Goal: Task Accomplishment & Management: Manage account settings

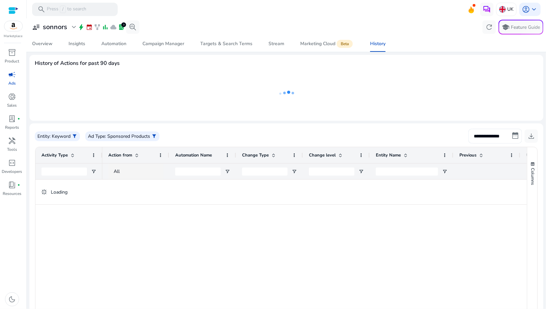
click at [488, 136] on input "**********" at bounding box center [496, 136] width 54 height 15
select select "*"
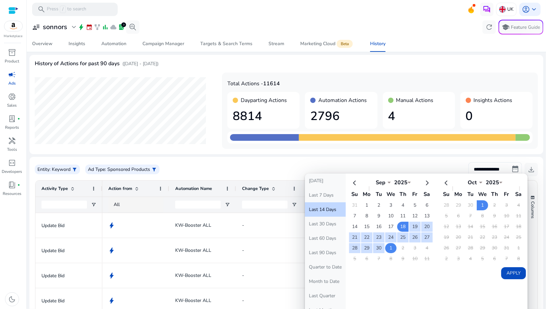
click at [389, 245] on td "1" at bounding box center [390, 248] width 11 height 10
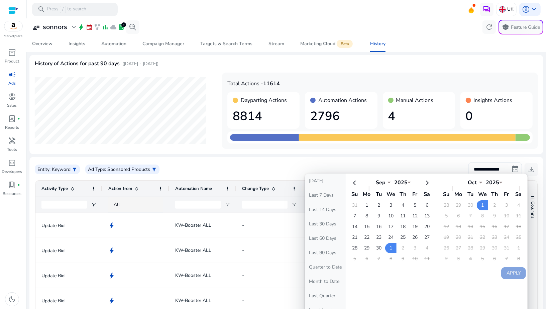
click at [450, 276] on div "[DATE] Last 7 Days Last 14 Days Last 30 Days Last 60 Days Last 90 Days Quarter …" at bounding box center [416, 253] width 223 height 158
click at [392, 248] on td "1" at bounding box center [390, 248] width 11 height 10
click at [508, 268] on button "Apply" at bounding box center [513, 273] width 25 height 12
type input "**********"
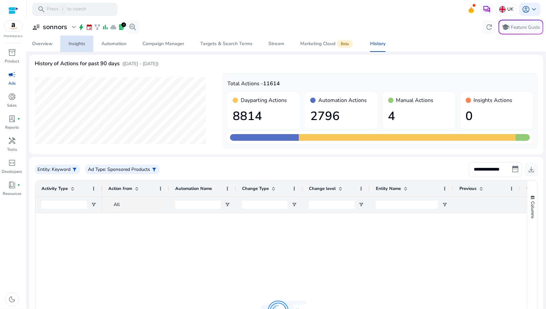
click at [78, 47] on span "Insights" at bounding box center [77, 44] width 17 height 16
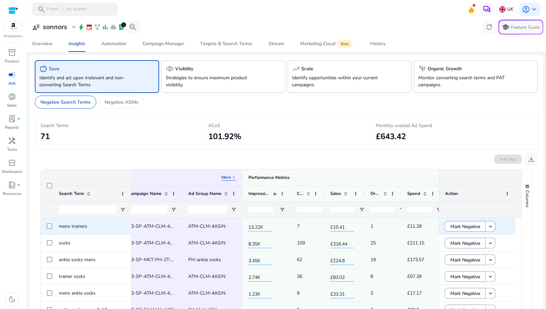
scroll to position [0, 134]
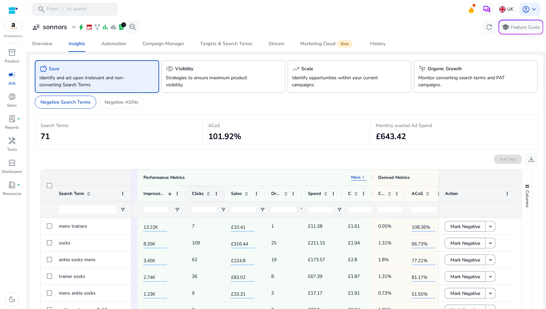
drag, startPoint x: 218, startPoint y: 191, endPoint x: 225, endPoint y: 191, distance: 6.4
click at [225, 191] on div at bounding box center [224, 194] width 3 height 16
click at [223, 207] on span "Open Filter Menu" at bounding box center [223, 209] width 5 height 5
click at [231, 222] on div "Equals" at bounding box center [247, 222] width 41 height 5
click at [234, 232] on input "Filter Value" at bounding box center [249, 233] width 52 height 8
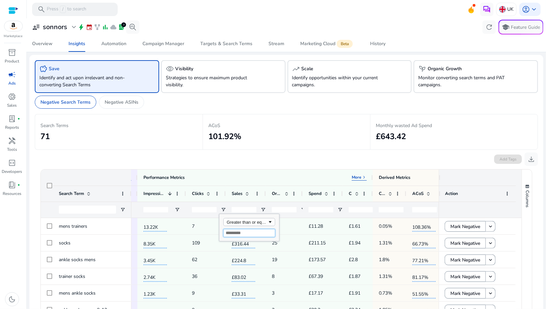
type input "*"
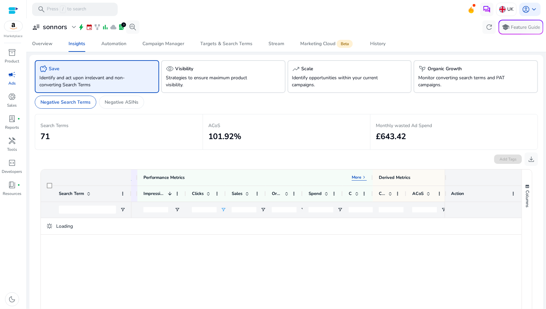
click at [246, 157] on div "Add Tags download" at bounding box center [286, 158] width 503 height 16
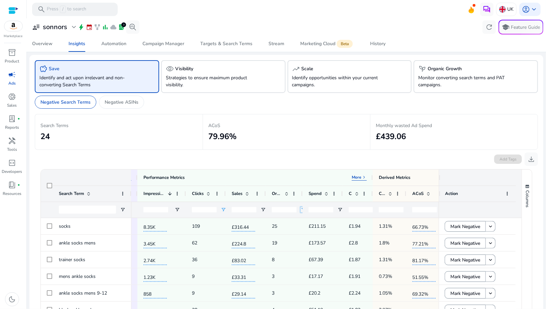
click at [302, 208] on span "Open Filter Menu" at bounding box center [303, 209] width 5 height 5
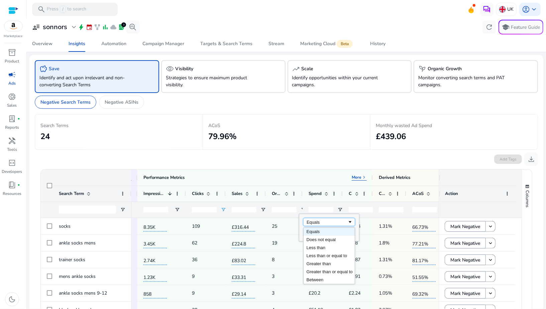
click at [312, 223] on div "Equals" at bounding box center [327, 222] width 41 height 5
click at [310, 234] on input "Filter Value" at bounding box center [329, 233] width 52 height 8
type input "*"
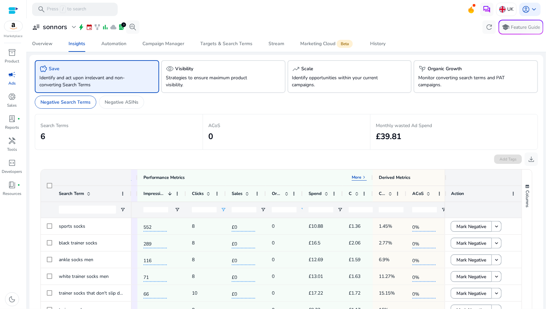
click at [295, 158] on div "Add Tags download" at bounding box center [286, 158] width 503 height 16
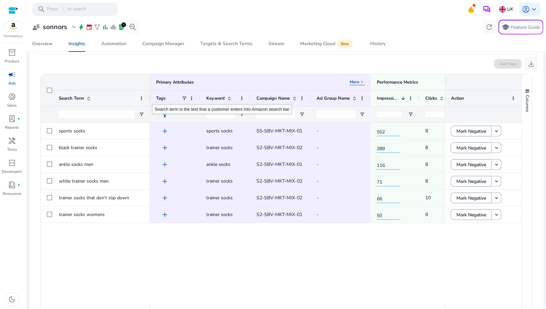
drag, startPoint x: 130, startPoint y: 96, endPoint x: 147, endPoint y: 97, distance: 17.8
click at [148, 97] on div at bounding box center [149, 99] width 3 height 16
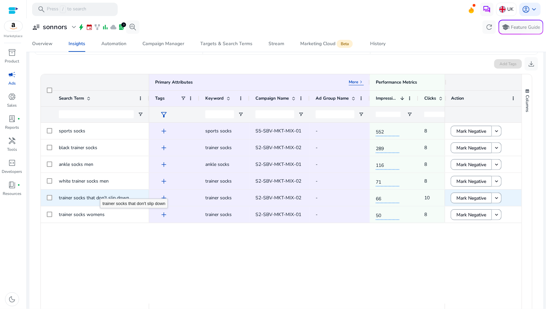
click at [100, 195] on span "trainer socks that don't slip down" at bounding box center [94, 198] width 70 height 6
copy div "trainer socks that don't slip down"
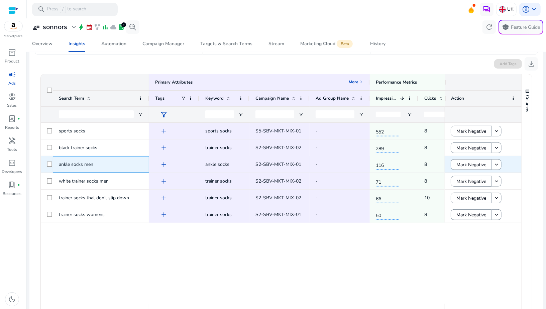
click at [102, 166] on span "ankle socks men" at bounding box center [101, 165] width 84 height 14
copy div "ankle socks men"
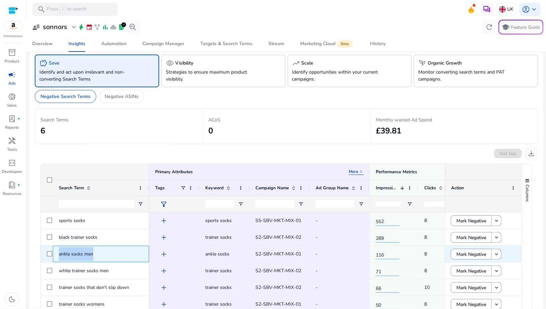
scroll to position [0, 0]
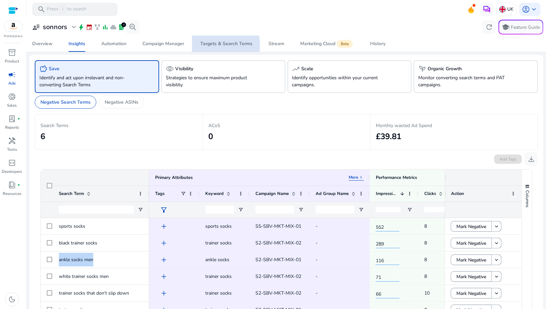
click at [213, 45] on div "Targets & Search Terms" at bounding box center [226, 43] width 52 height 5
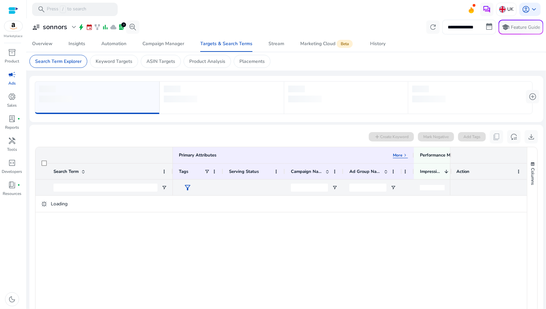
click at [449, 28] on input "**********" at bounding box center [469, 27] width 54 height 15
select select "*"
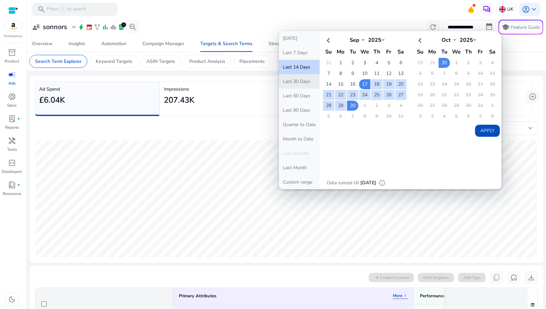
click at [299, 83] on button "Last 30 Days" at bounding box center [299, 81] width 41 height 14
type input "**********"
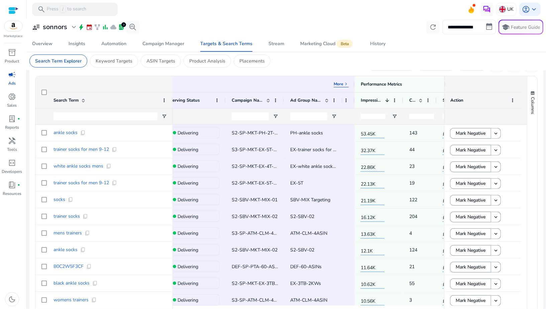
scroll to position [0, 80]
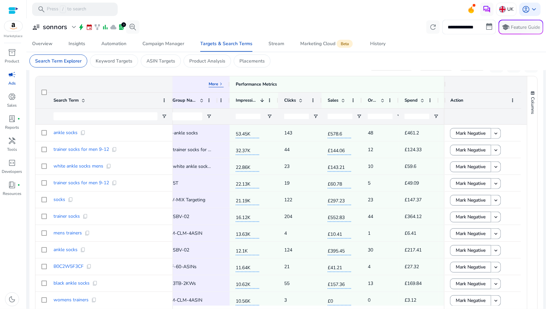
drag, startPoint x: 311, startPoint y: 101, endPoint x: 321, endPoint y: 101, distance: 10.0
click at [321, 101] on div at bounding box center [321, 101] width 3 height 16
click at [316, 114] on span "Open Filter Menu" at bounding box center [315, 116] width 5 height 5
click at [321, 131] on div "Equals" at bounding box center [342, 129] width 52 height 8
click at [320, 139] on input "Filter Value" at bounding box center [342, 140] width 52 height 8
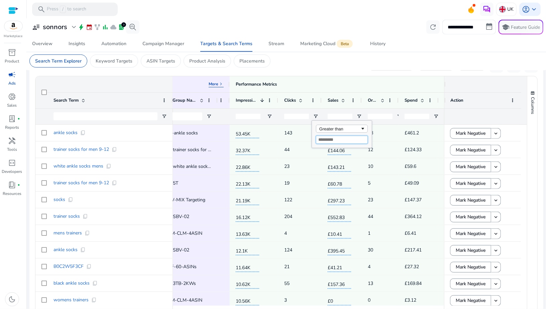
type input "*"
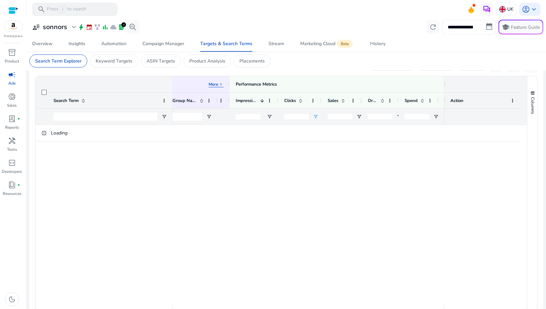
click at [325, 63] on mat-card "Search Term Explorer Keyword Targets ASIN Targets Product Analysis Placements" at bounding box center [286, 61] width 525 height 18
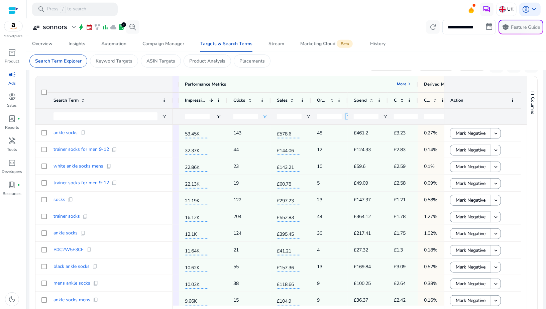
click at [346, 116] on span "Open Filter Menu" at bounding box center [348, 116] width 5 height 5
click at [353, 130] on div "Equals" at bounding box center [372, 128] width 41 height 5
click at [354, 138] on input "Filter Value" at bounding box center [375, 140] width 52 height 8
type input "*"
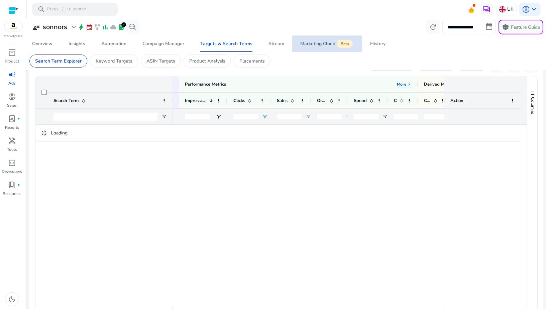
click at [326, 45] on div "Marketing Cloud Beta" at bounding box center [327, 43] width 54 height 5
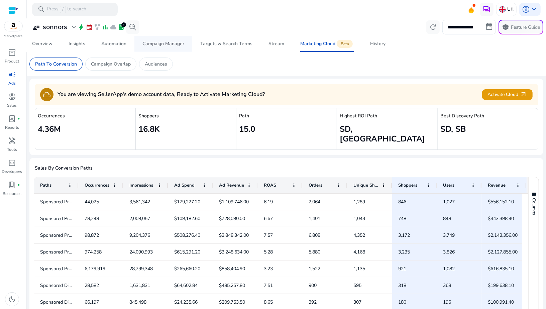
click at [180, 41] on div "Campaign Manager" at bounding box center [163, 43] width 42 height 5
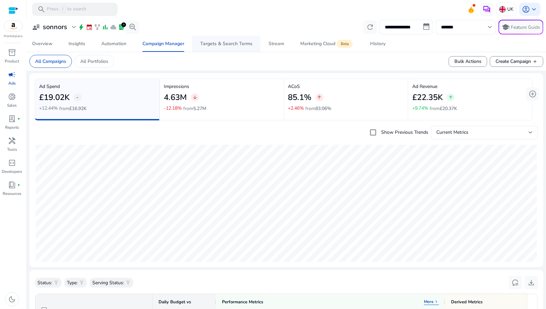
click at [214, 43] on div "Targets & Search Terms" at bounding box center [226, 43] width 52 height 5
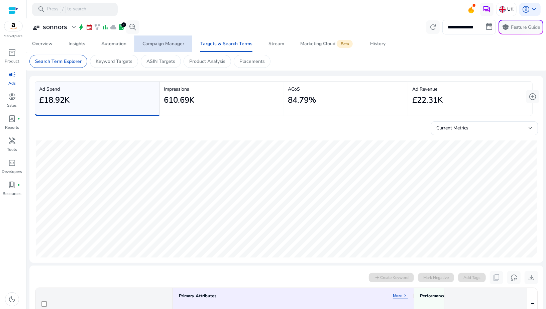
click at [155, 48] on span "Campaign Manager" at bounding box center [163, 44] width 42 height 16
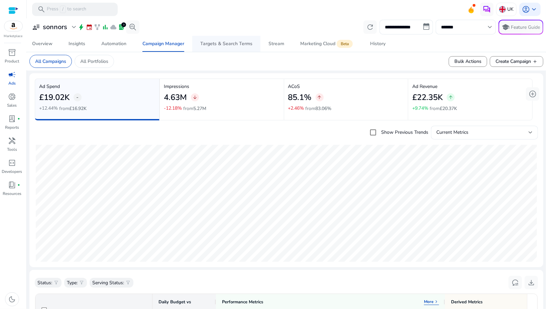
click at [222, 45] on div "Targets & Search Terms" at bounding box center [226, 43] width 52 height 5
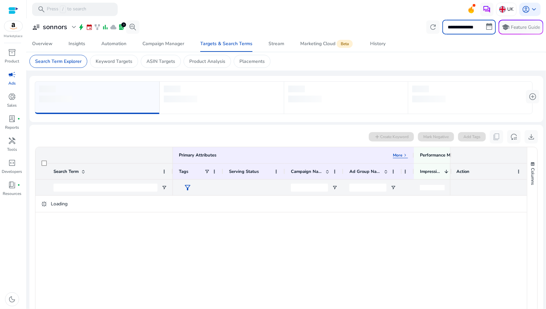
click at [453, 28] on input "**********" at bounding box center [469, 27] width 54 height 15
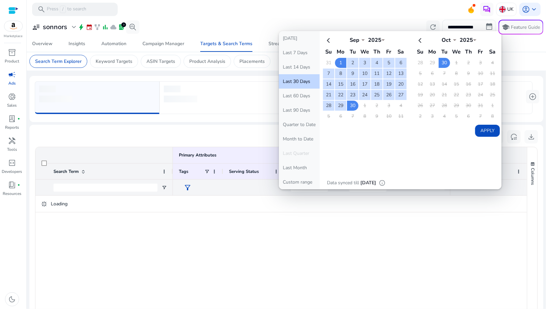
click at [288, 83] on button "Last 30 Days" at bounding box center [299, 81] width 41 height 14
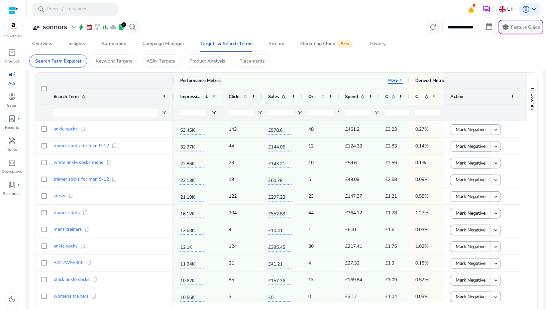
drag, startPoint x: 255, startPoint y: 97, endPoint x: 262, endPoint y: 97, distance: 6.4
click at [262, 97] on div at bounding box center [262, 97] width 3 height 16
click at [260, 110] on span "Open Filter Menu" at bounding box center [260, 112] width 5 height 5
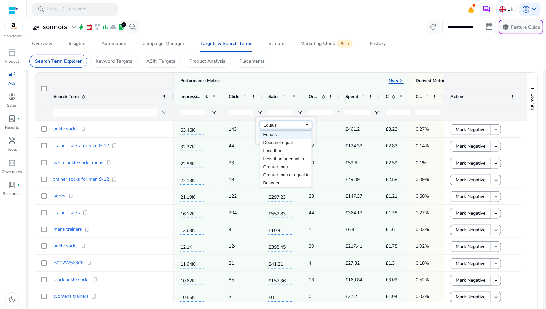
click at [265, 125] on div "Equals" at bounding box center [284, 125] width 41 height 5
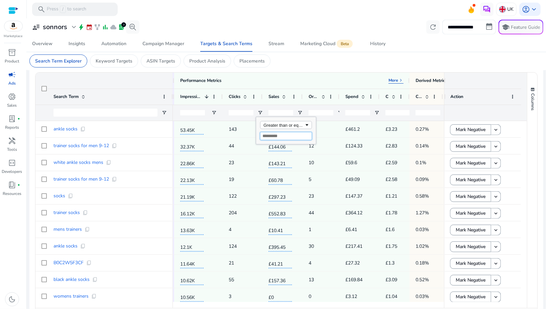
click at [269, 136] on input "Filter Value" at bounding box center [286, 136] width 52 height 8
type input "*"
click at [338, 111] on span "Open Filter Menu" at bounding box center [339, 112] width 5 height 5
click at [347, 126] on div "Equals" at bounding box center [363, 125] width 41 height 5
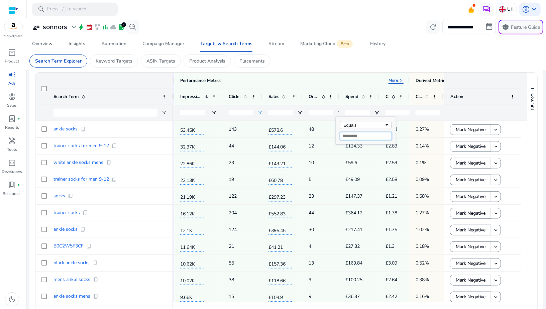
click at [348, 135] on input "Filter Value" at bounding box center [366, 136] width 52 height 8
type input "*"
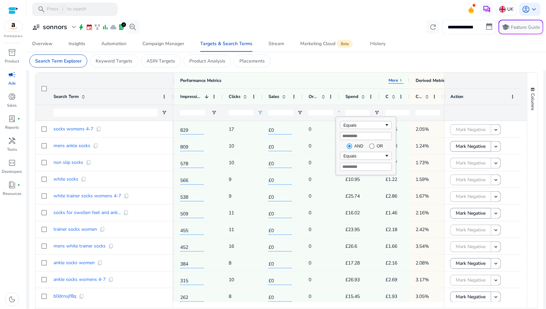
click at [308, 23] on div "**********" at bounding box center [286, 27] width 514 height 15
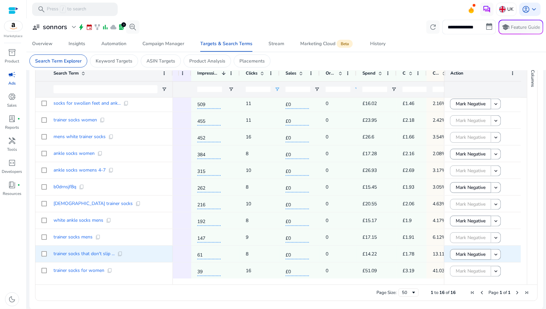
scroll to position [0, 227]
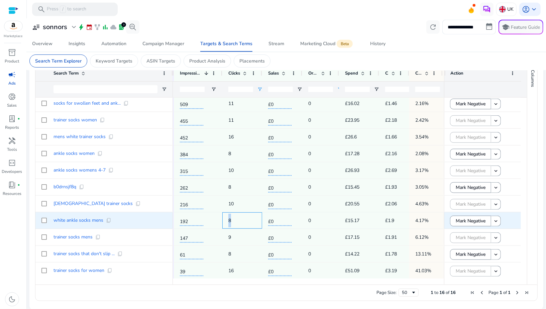
drag, startPoint x: 226, startPoint y: 220, endPoint x: 235, endPoint y: 220, distance: 8.7
click at [235, 220] on div "8" at bounding box center [242, 220] width 40 height 16
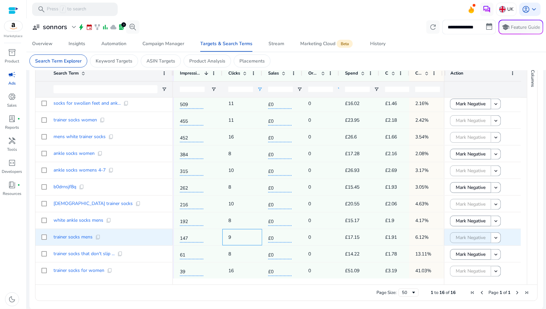
click at [245, 232] on div "9" at bounding box center [242, 237] width 28 height 14
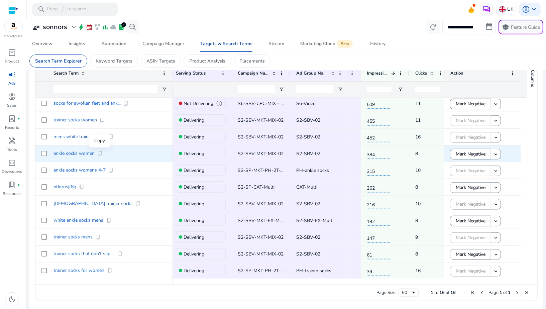
click at [100, 153] on span "content_copy" at bounding box center [99, 153] width 5 height 5
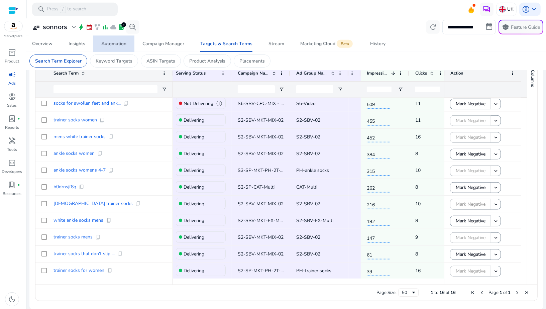
click at [113, 41] on div "Automation" at bounding box center [113, 43] width 25 height 5
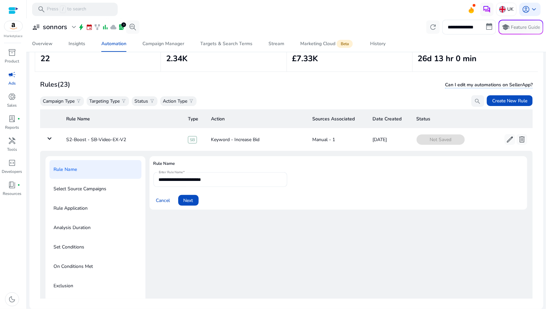
scroll to position [24, 0]
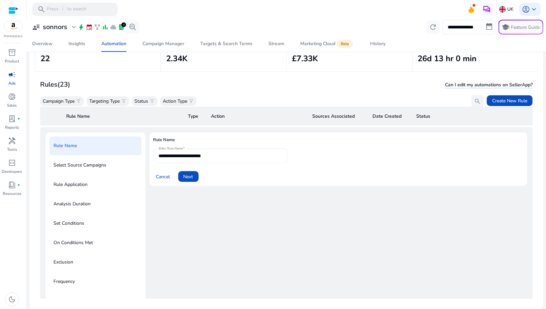
click at [44, 137] on div "**********" at bounding box center [286, 223] width 493 height 193
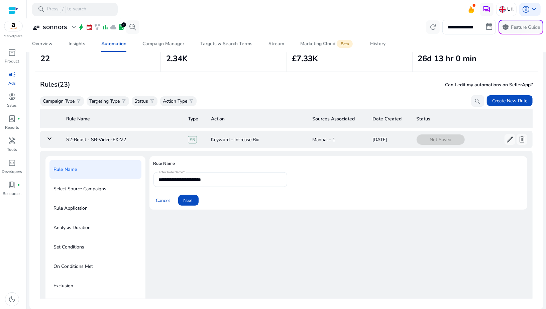
click at [48, 137] on mat-icon "keyboard_arrow_down" at bounding box center [49, 138] width 8 height 8
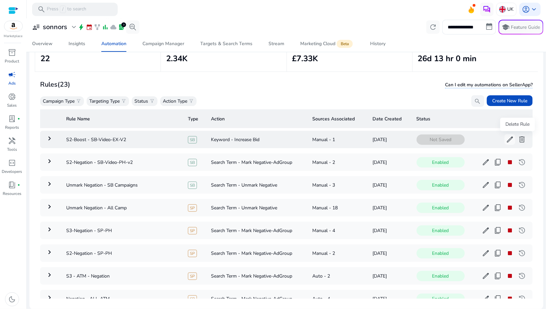
click at [519, 141] on span "delete" at bounding box center [522, 139] width 8 height 8
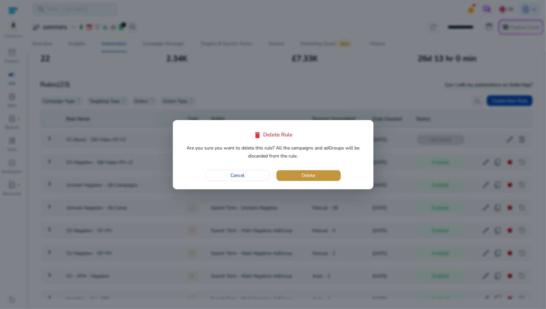
click at [337, 172] on span "button" at bounding box center [309, 176] width 64 height 16
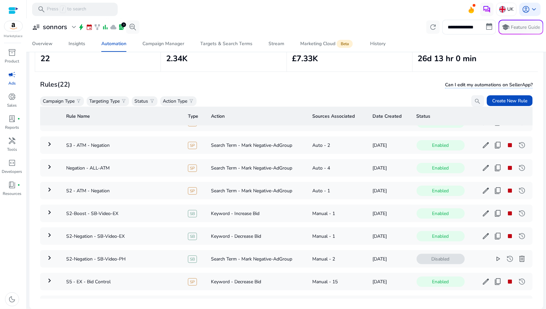
scroll to position [114, 0]
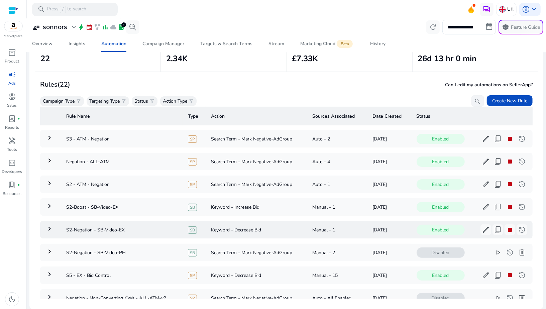
click at [47, 228] on mat-icon "keyboard_arrow_right" at bounding box center [49, 229] width 8 height 8
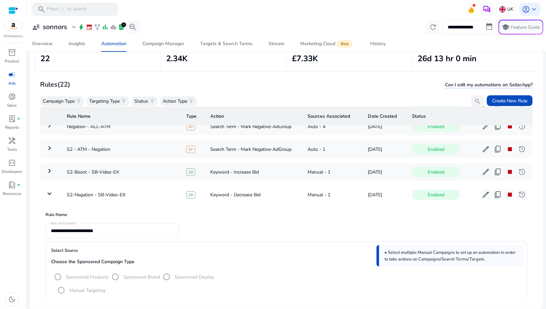
scroll to position [146, 0]
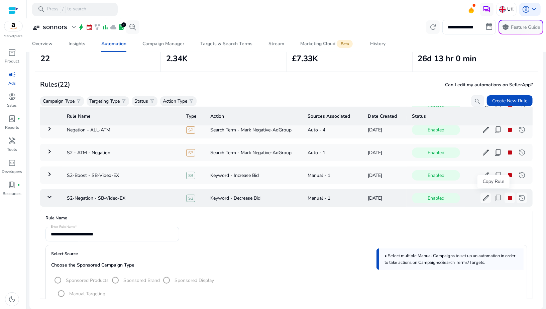
click at [494, 198] on span "content_copy" at bounding box center [498, 198] width 8 height 8
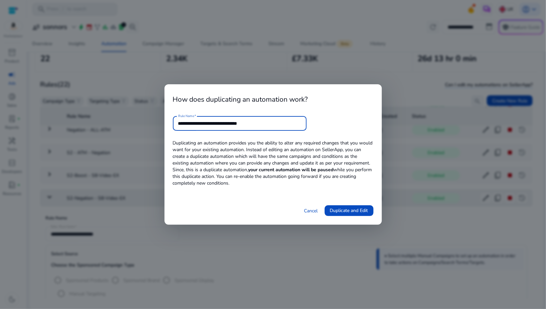
click at [254, 124] on input "**********" at bounding box center [239, 123] width 123 height 7
type input "**********"
click at [342, 207] on span "Duplicate and Edit" at bounding box center [349, 210] width 38 height 7
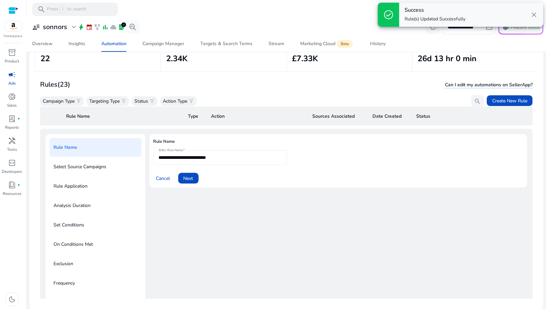
scroll to position [24, 0]
click at [186, 173] on span "Next" at bounding box center [189, 176] width 10 height 7
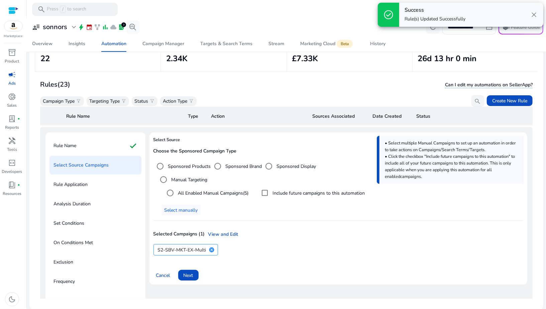
scroll to position [73, 0]
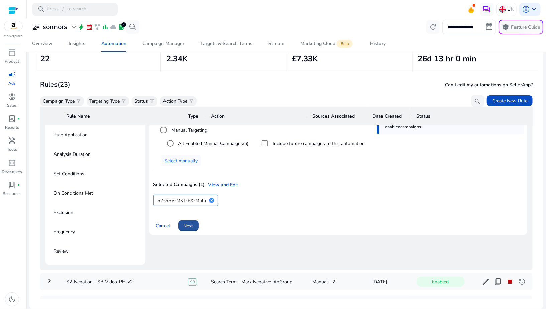
click at [187, 228] on span at bounding box center [188, 226] width 20 height 16
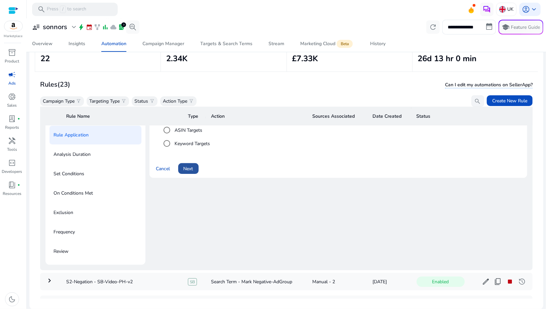
click at [187, 170] on span "Next" at bounding box center [189, 168] width 10 height 7
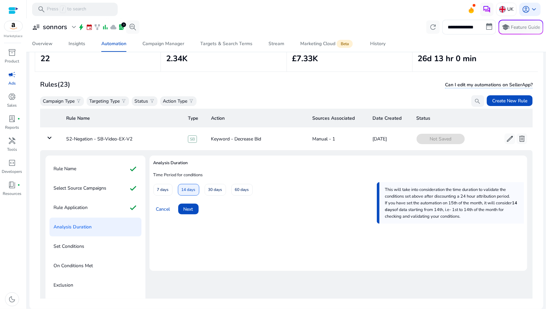
scroll to position [0, 0]
click at [187, 206] on span "Next" at bounding box center [189, 209] width 10 height 7
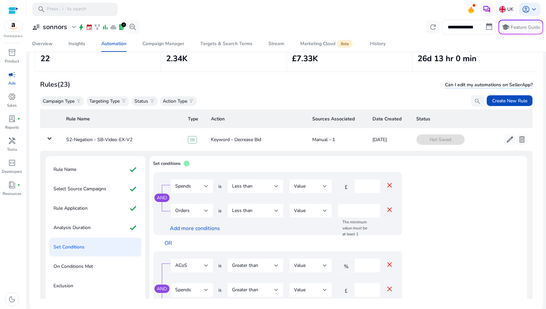
click at [250, 216] on div "Less than" at bounding box center [255, 210] width 46 height 15
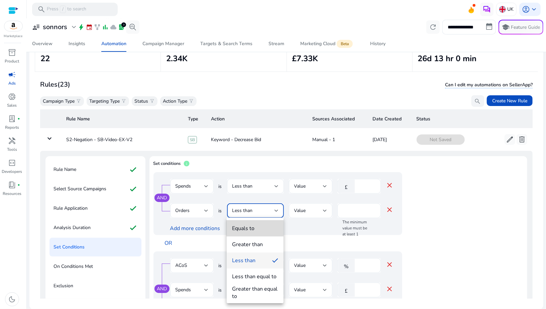
click at [248, 224] on mat-option "Equals to" at bounding box center [255, 228] width 57 height 16
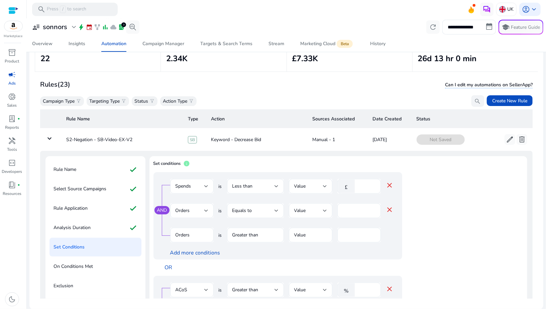
click at [390, 209] on mat-icon "close" at bounding box center [390, 210] width 8 height 8
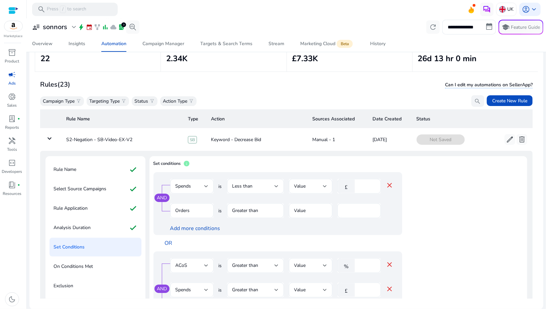
click at [250, 213] on mat-form-field "Greater than" at bounding box center [255, 214] width 57 height 22
click at [243, 209] on mat-form-field "Greater than" at bounding box center [255, 214] width 57 height 22
click at [197, 212] on mat-form-field "Orders" at bounding box center [191, 214] width 43 height 22
click at [238, 212] on mat-form-field "Greater than" at bounding box center [255, 214] width 57 height 22
click at [158, 198] on link "AND" at bounding box center [162, 198] width 10 height 6
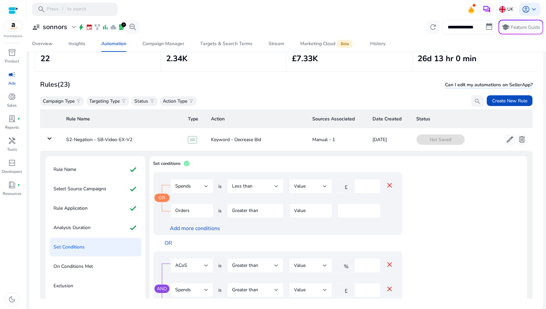
click at [251, 209] on mat-form-field "Greater than" at bounding box center [255, 214] width 57 height 22
click at [163, 199] on link "OR" at bounding box center [162, 198] width 7 height 6
click at [241, 214] on mat-form-field "Greater than" at bounding box center [255, 214] width 57 height 22
click at [241, 212] on mat-form-field "Greater than" at bounding box center [255, 214] width 57 height 22
click at [203, 228] on link "Add more conditions" at bounding box center [195, 228] width 50 height 7
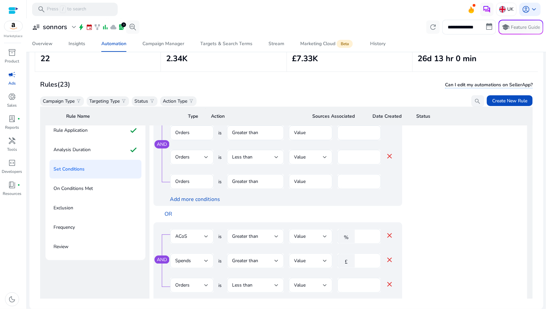
scroll to position [71, 0]
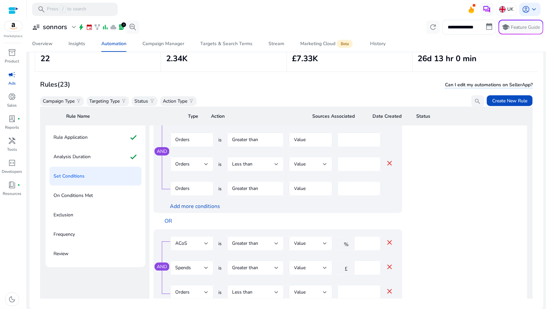
click at [388, 163] on mat-icon "close" at bounding box center [390, 163] width 8 height 8
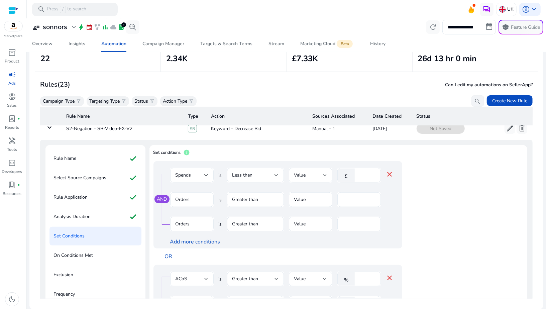
scroll to position [0, 0]
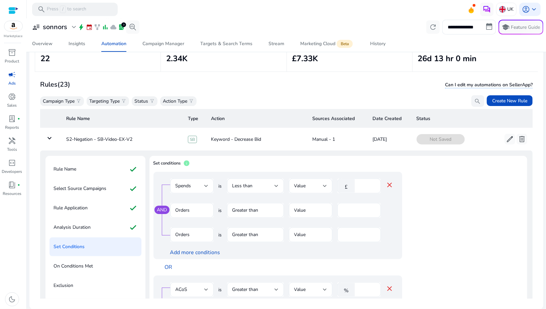
click at [389, 185] on mat-icon "close" at bounding box center [390, 185] width 8 height 8
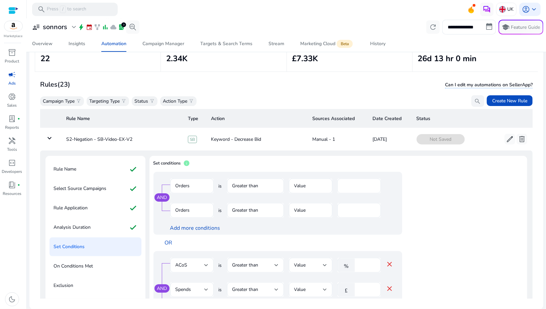
click at [358, 191] on div "*" at bounding box center [359, 186] width 33 height 15
click at [341, 206] on div "*" at bounding box center [358, 210] width 43 height 15
click at [205, 203] on mat-form-field "Orders" at bounding box center [191, 214] width 43 height 22
click at [193, 215] on mat-form-field "Orders" at bounding box center [191, 214] width 43 height 22
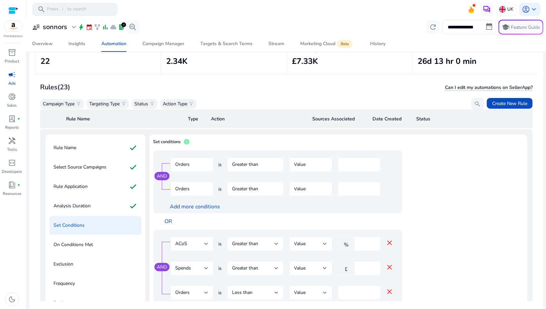
scroll to position [0, 0]
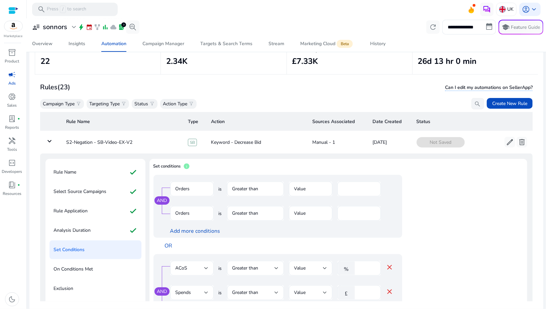
click at [177, 192] on mat-form-field "Orders" at bounding box center [191, 193] width 43 height 22
click at [185, 187] on mat-form-field "Orders" at bounding box center [191, 193] width 43 height 22
click at [252, 192] on mat-form-field "Greater than" at bounding box center [255, 193] width 57 height 22
click at [241, 214] on mat-form-field "Greater than" at bounding box center [255, 217] width 57 height 22
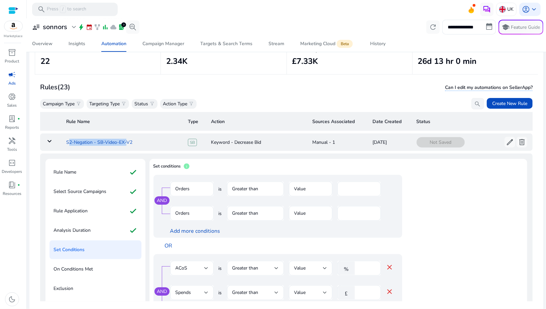
drag, startPoint x: 65, startPoint y: 141, endPoint x: 125, endPoint y: 141, distance: 59.9
click at [125, 141] on td "S2-Negation - SB-Video-EX-V2" at bounding box center [122, 141] width 122 height 17
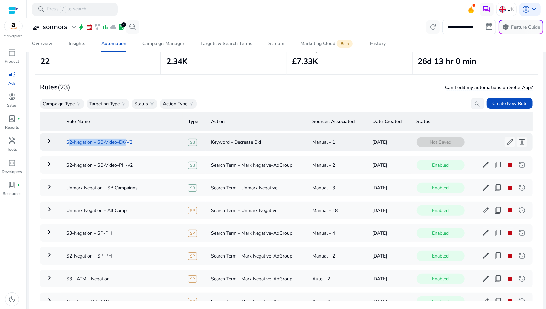
scroll to position [24, 0]
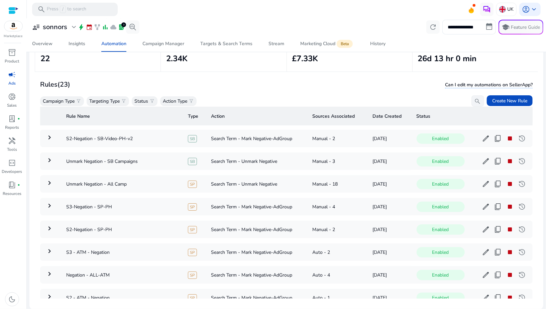
copy td "S2-Negation - SB-Video-EX"
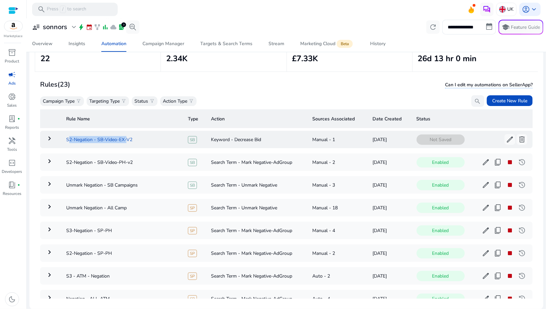
copy td "S2-Negation - SB-Video-EX"
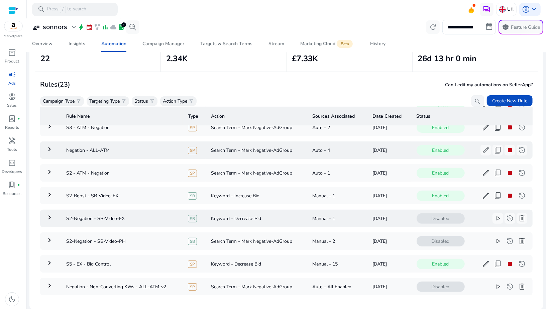
scroll to position [152, 0]
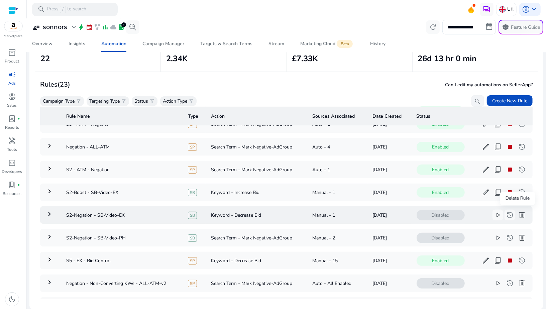
click at [518, 215] on span "delete" at bounding box center [522, 215] width 8 height 8
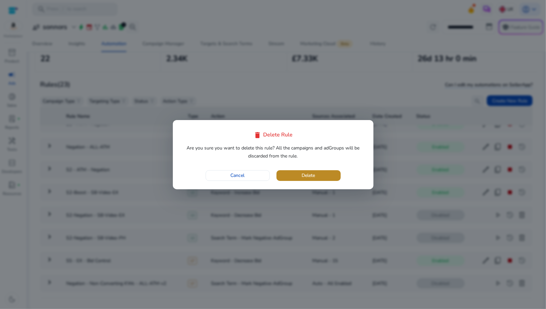
click at [313, 173] on span "Delete" at bounding box center [308, 175] width 13 height 7
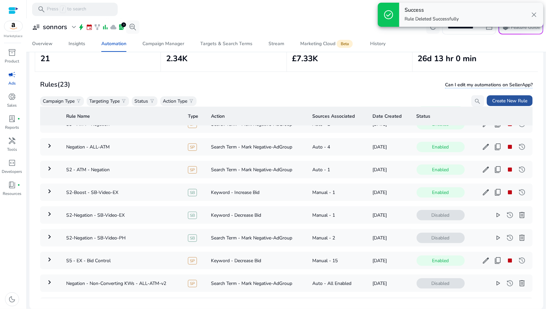
click at [501, 102] on span "Create New Rule" at bounding box center [509, 100] width 35 height 7
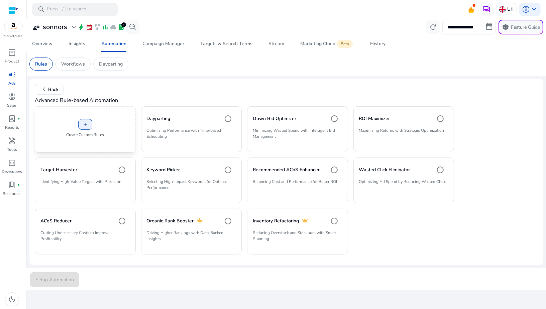
click at [84, 138] on div "add Create Custom Rules" at bounding box center [85, 129] width 101 height 46
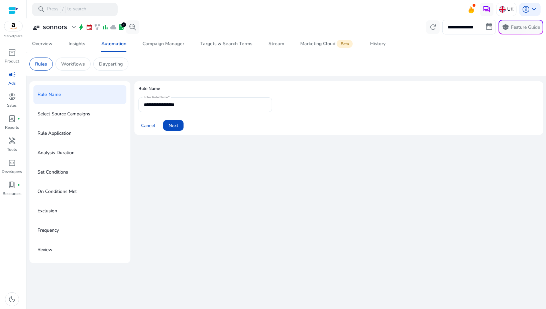
click at [189, 109] on div "**********" at bounding box center [205, 104] width 123 height 15
click at [188, 105] on input "**********" at bounding box center [205, 104] width 123 height 7
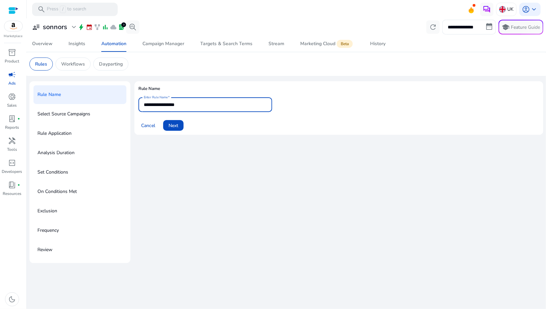
click at [188, 105] on input "**********" at bounding box center [205, 104] width 123 height 7
paste input "*******"
type input "**********"
click at [169, 139] on div "**********" at bounding box center [338, 110] width 409 height 59
click at [172, 124] on span "Next" at bounding box center [174, 125] width 10 height 7
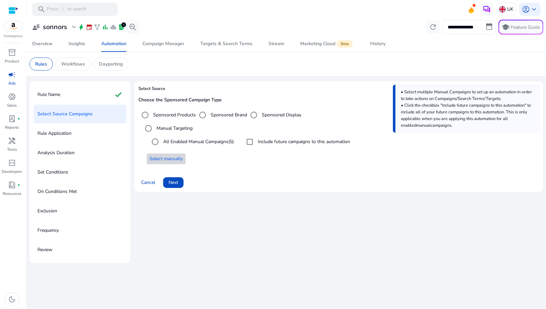
click at [171, 159] on span "Select manually" at bounding box center [166, 158] width 33 height 7
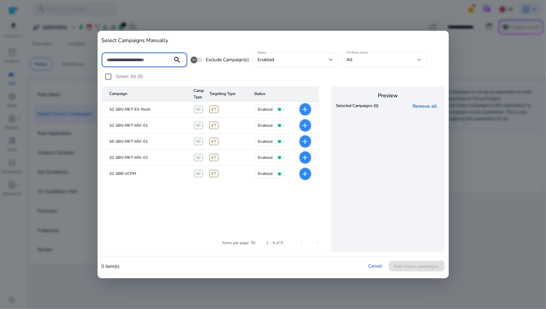
click at [309, 110] on mat-icon "add" at bounding box center [305, 109] width 8 height 8
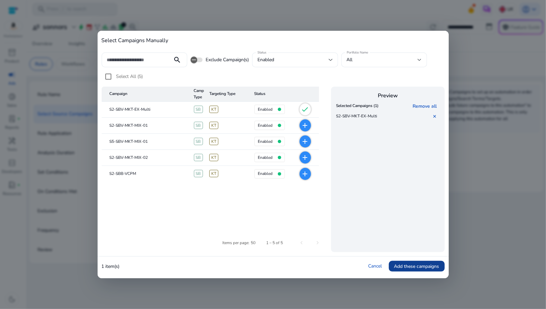
click at [410, 265] on span "Add these campaigns" at bounding box center [416, 266] width 45 height 7
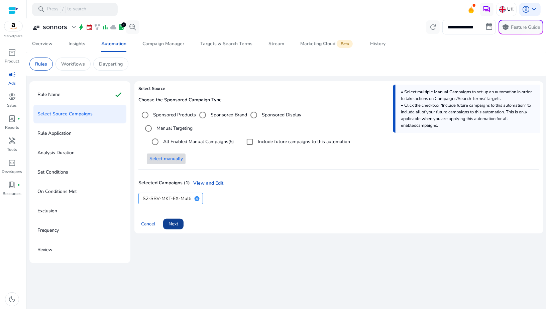
click at [174, 223] on span "Next" at bounding box center [174, 223] width 10 height 7
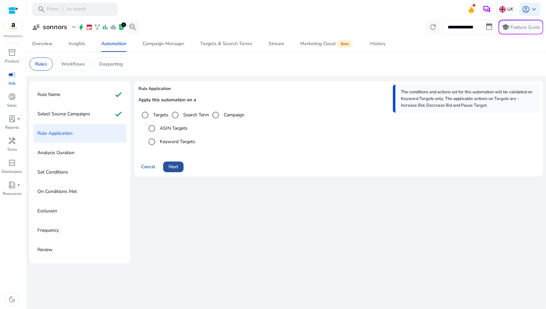
click at [175, 169] on span "Next" at bounding box center [174, 166] width 10 height 7
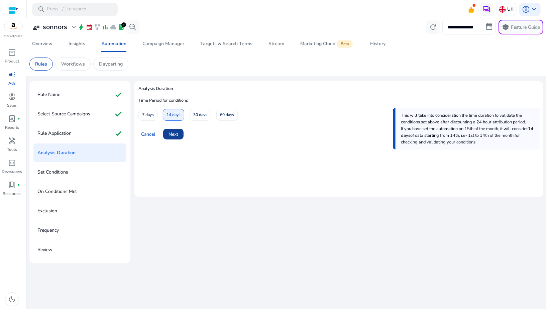
click at [171, 137] on span "Next" at bounding box center [174, 134] width 10 height 7
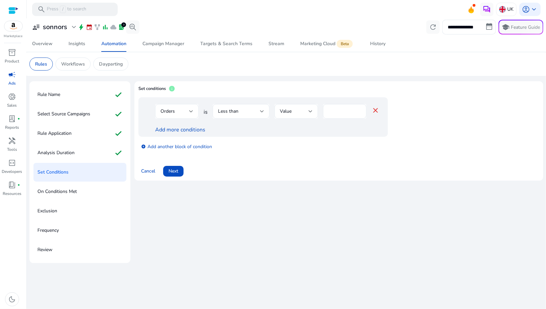
click at [184, 112] on div "Orders" at bounding box center [175, 111] width 29 height 7
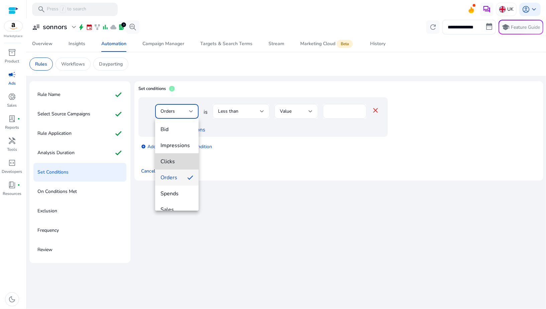
click at [178, 156] on mat-option "Clicks" at bounding box center [176, 162] width 43 height 16
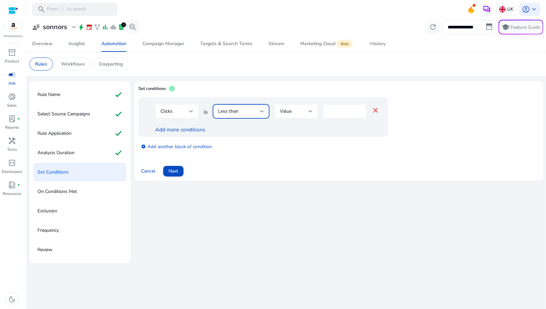
click at [220, 112] on span "Less than" at bounding box center [228, 111] width 20 height 6
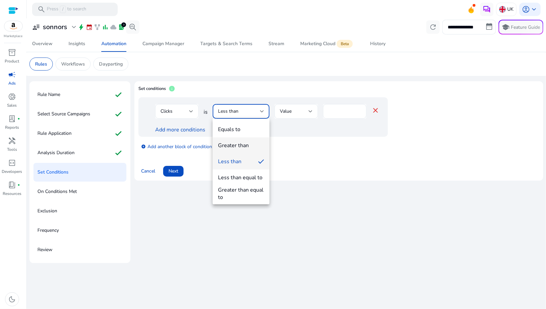
click at [232, 148] on div "Greater than" at bounding box center [233, 145] width 31 height 7
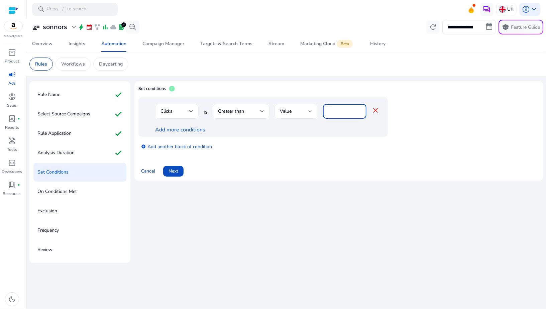
click at [331, 109] on input "*" at bounding box center [344, 111] width 33 height 7
type input "**"
click at [280, 135] on div "Clicks is Greater than Value ** close Add more conditions" at bounding box center [263, 116] width 250 height 39
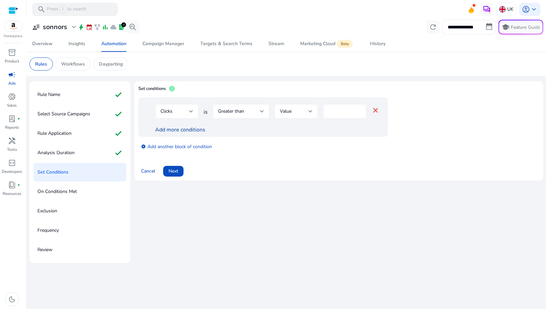
click at [177, 128] on link "Add more conditions" at bounding box center [180, 129] width 50 height 7
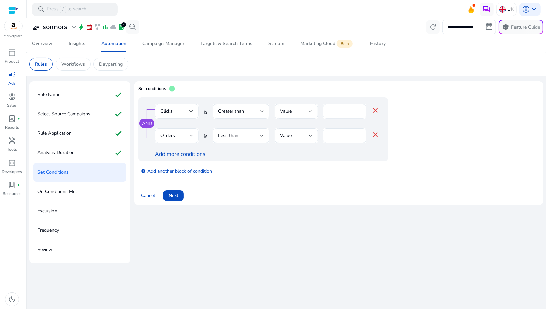
click at [328, 111] on input "**" at bounding box center [344, 111] width 33 height 7
type input "*"
click at [282, 158] on div "Add more conditions" at bounding box center [267, 154] width 224 height 8
click at [172, 138] on span "Orders" at bounding box center [168, 135] width 14 height 6
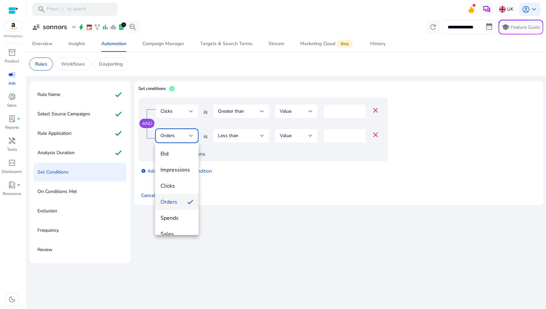
click at [167, 202] on span "Orders" at bounding box center [171, 201] width 21 height 7
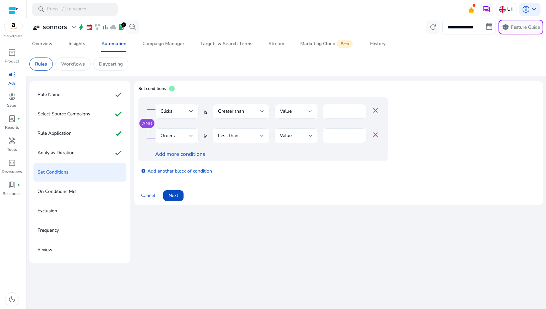
click at [262, 131] on div "Less than" at bounding box center [241, 135] width 46 height 15
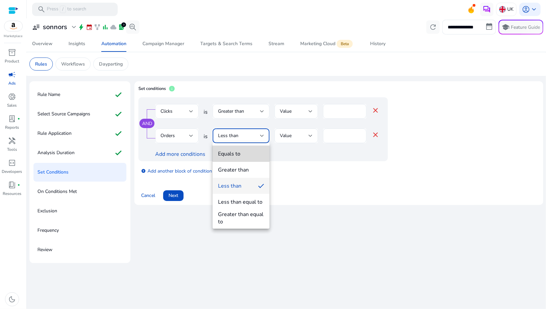
click at [243, 152] on span "Equals to" at bounding box center [241, 153] width 46 height 7
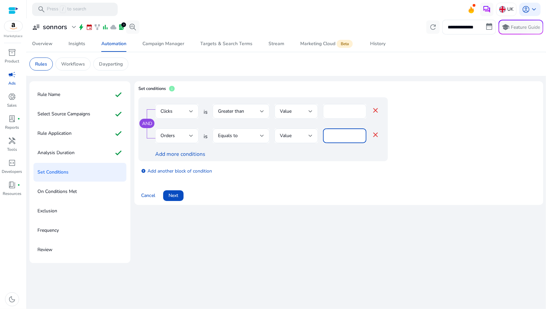
click at [329, 135] on input "*" at bounding box center [344, 135] width 33 height 7
type input "*"
click at [286, 224] on div "Set conditions info AND Clicks is Greater than Value * close Orders is Equals t…" at bounding box center [338, 172] width 409 height 182
click at [174, 172] on link "add_circle Add another block of condition" at bounding box center [176, 171] width 71 height 8
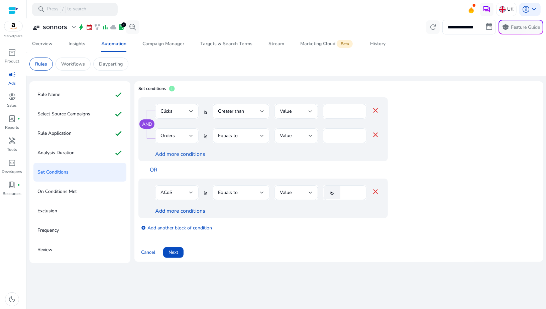
click at [240, 187] on div "Equals to" at bounding box center [241, 192] width 46 height 15
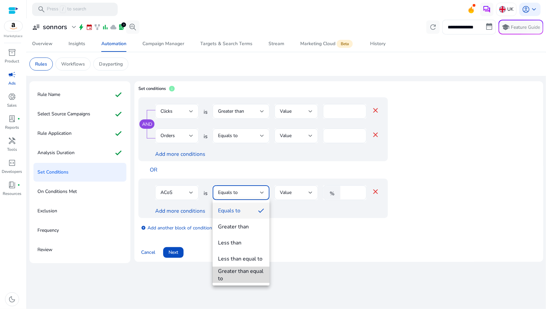
click at [235, 268] on div "Greater than equal to" at bounding box center [241, 275] width 46 height 15
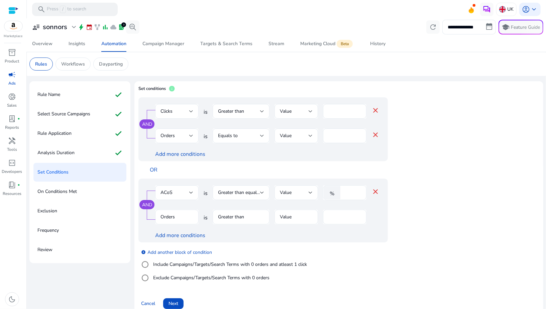
click at [346, 191] on input "****" at bounding box center [352, 192] width 17 height 7
type input "***"
click at [186, 262] on label "Include Campaigns/Targets/Search Terms with 0 orders and atleast 1 click" at bounding box center [229, 264] width 155 height 7
click at [171, 219] on span "Clicks" at bounding box center [167, 217] width 12 height 6
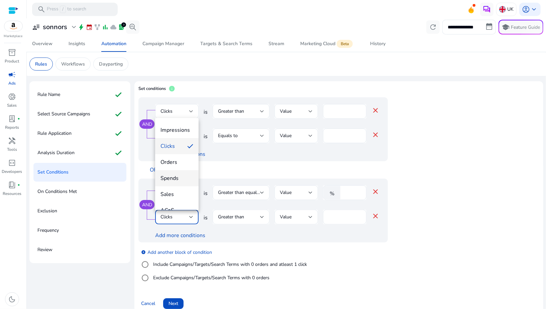
scroll to position [25, 0]
click at [168, 172] on mat-option "Spends" at bounding box center [176, 168] width 43 height 16
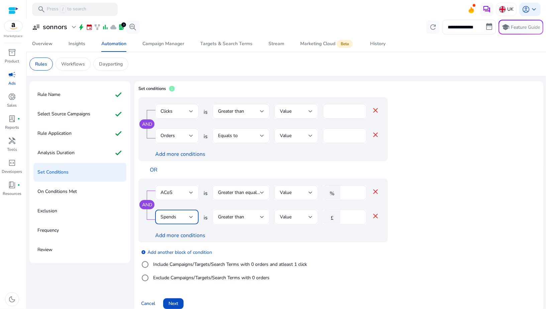
click at [226, 216] on span "Greater than" at bounding box center [231, 217] width 26 height 6
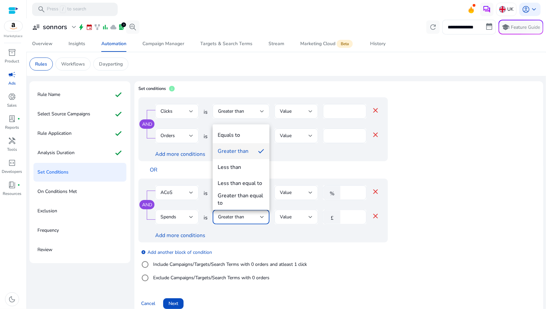
click at [231, 155] on mat-option "Greater than" at bounding box center [241, 151] width 57 height 16
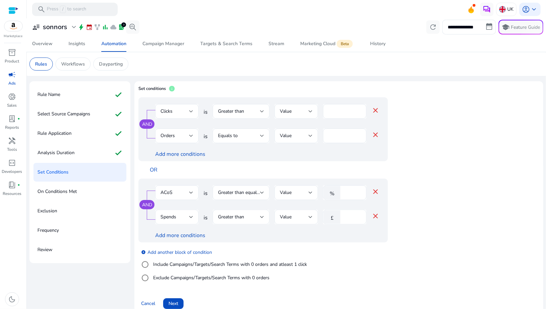
click at [343, 217] on div "£" at bounding box center [333, 216] width 21 height 13
click at [346, 218] on input "*" at bounding box center [352, 216] width 17 height 7
type input "**"
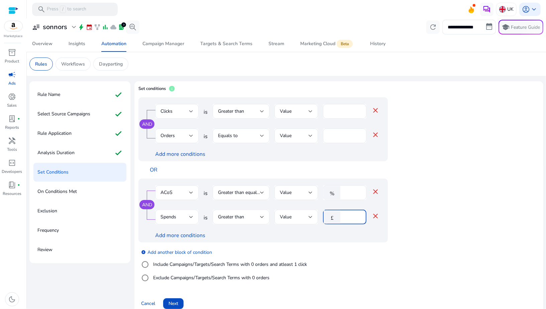
click at [325, 250] on div "add_circle Add another block of condition Include Campaigns/Targets/Search Term…" at bounding box center [276, 264] width 276 height 45
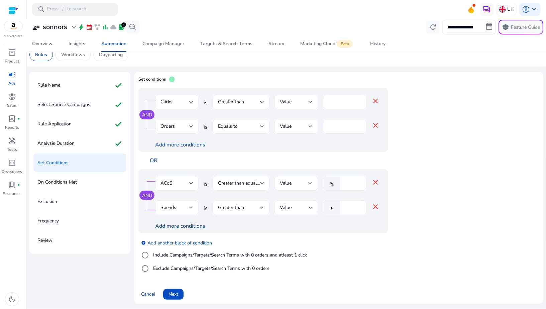
click at [200, 226] on link "Add more conditions" at bounding box center [180, 225] width 50 height 7
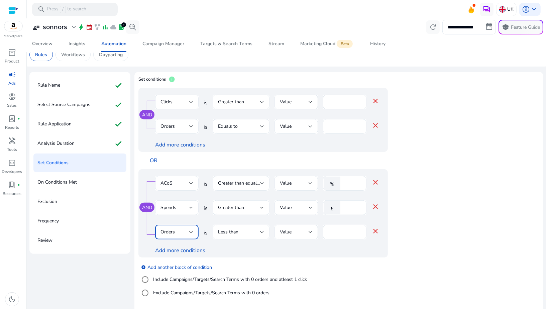
click at [179, 229] on div "Orders" at bounding box center [175, 231] width 29 height 7
click at [244, 235] on div at bounding box center [273, 154] width 546 height 309
click at [244, 235] on div "Less than" at bounding box center [239, 231] width 42 height 7
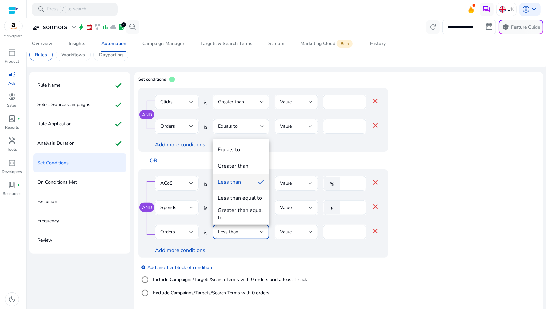
click at [329, 235] on div at bounding box center [273, 154] width 546 height 309
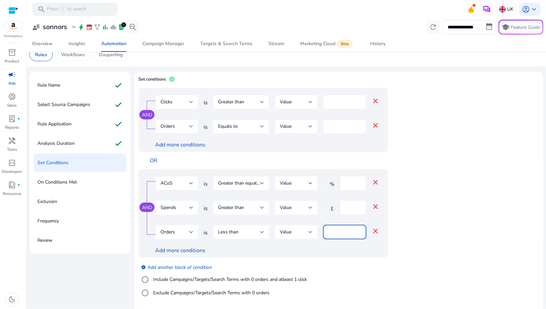
click at [329, 234] on input "*" at bounding box center [344, 231] width 33 height 7
type input "*"
click at [324, 255] on div "AND ACoS is Greater than equal to Value % *** close Spends is Greater than Valu…" at bounding box center [263, 213] width 250 height 88
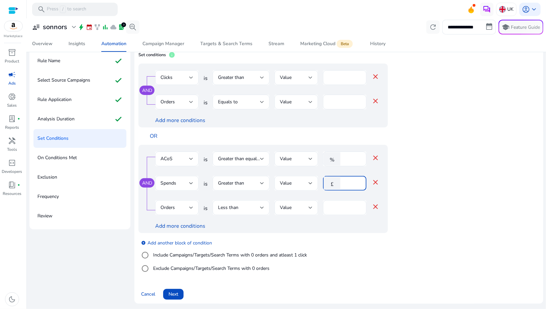
click at [346, 183] on input "**" at bounding box center [352, 183] width 17 height 7
type input "**"
click at [332, 219] on div at bounding box center [344, 218] width 43 height 7
click at [175, 290] on span at bounding box center [173, 294] width 20 height 16
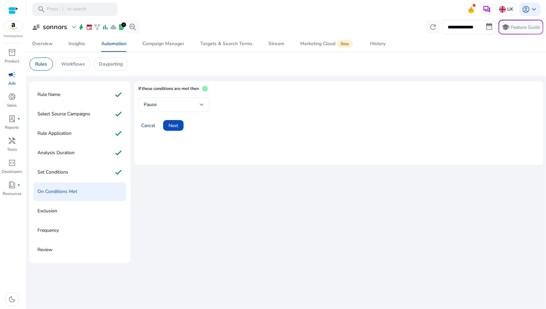
scroll to position [0, 0]
click at [167, 105] on div "Pause" at bounding box center [172, 104] width 56 height 7
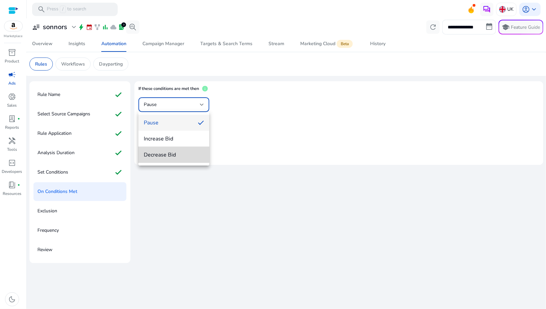
click at [166, 153] on span "Decrease Bid" at bounding box center [174, 154] width 60 height 7
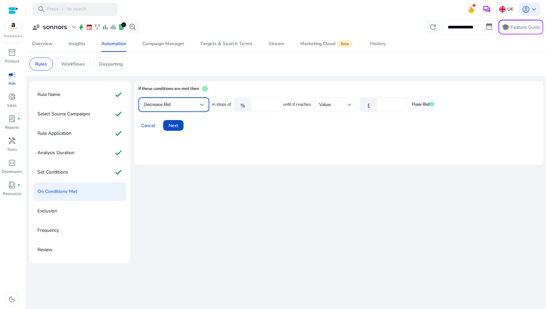
click at [259, 105] on input "****" at bounding box center [265, 104] width 21 height 7
click at [260, 125] on div "Cancel Next" at bounding box center [338, 123] width 401 height 16
click at [259, 108] on div "**" at bounding box center [265, 104] width 21 height 15
type input "**"
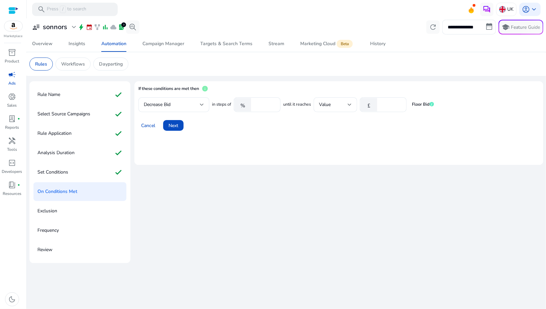
click at [307, 137] on mat-card "If these conditions are met then info Decrease Bid in steps of % ** until it re…" at bounding box center [338, 123] width 409 height 84
click at [384, 110] on div at bounding box center [391, 104] width 21 height 15
type input "***"
click at [382, 104] on input "***" at bounding box center [391, 104] width 21 height 7
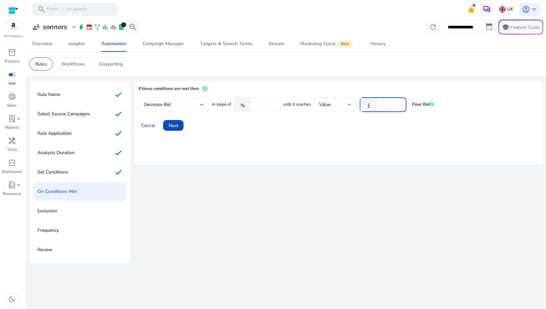
type input "*"
click at [361, 129] on div "Cancel Next" at bounding box center [338, 123] width 401 height 16
click at [171, 124] on span "Next" at bounding box center [174, 125] width 10 height 7
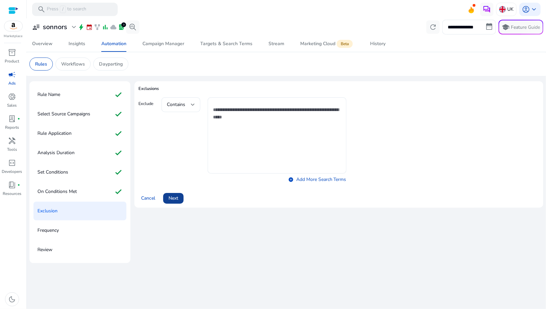
click at [176, 197] on span "Next" at bounding box center [174, 198] width 10 height 7
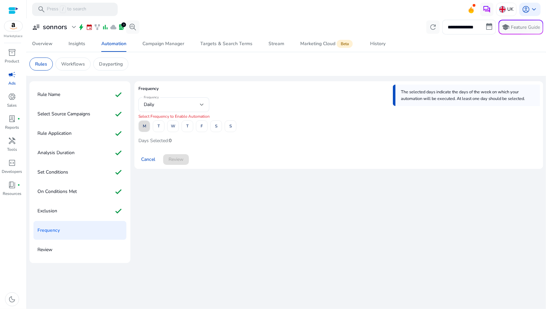
click at [146, 124] on span "M" at bounding box center [144, 126] width 3 height 12
click at [159, 124] on span "T" at bounding box center [159, 126] width 2 height 12
click at [172, 126] on span "W" at bounding box center [173, 126] width 4 height 12
click at [186, 126] on span "T" at bounding box center [187, 126] width 2 height 12
click at [202, 126] on span "F" at bounding box center [202, 126] width 2 height 12
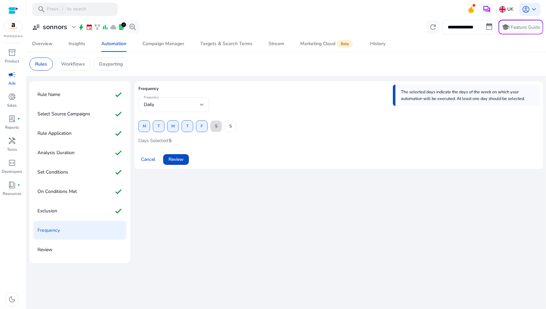
click at [215, 126] on span "S" at bounding box center [216, 126] width 2 height 12
click at [230, 126] on span "S" at bounding box center [230, 126] width 2 height 12
click at [177, 162] on span "Review" at bounding box center [176, 159] width 15 height 7
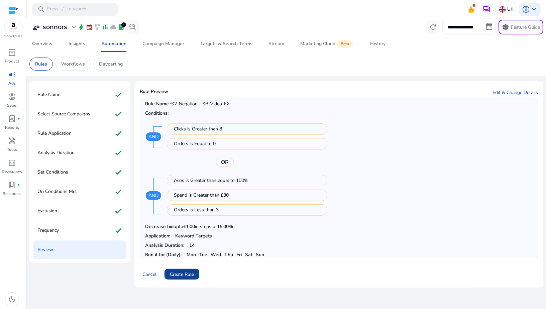
click at [180, 273] on span "Create Rule" at bounding box center [182, 274] width 24 height 7
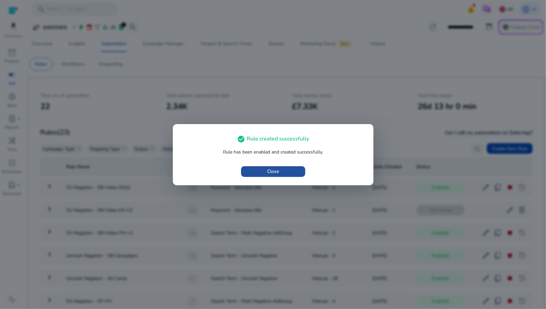
click at [288, 174] on span "button" at bounding box center [273, 172] width 64 height 16
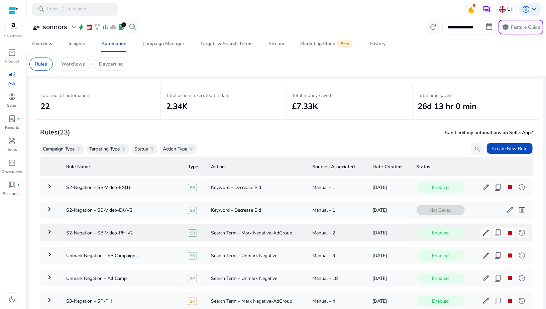
click at [51, 230] on mat-icon "keyboard_arrow_right" at bounding box center [49, 232] width 8 height 8
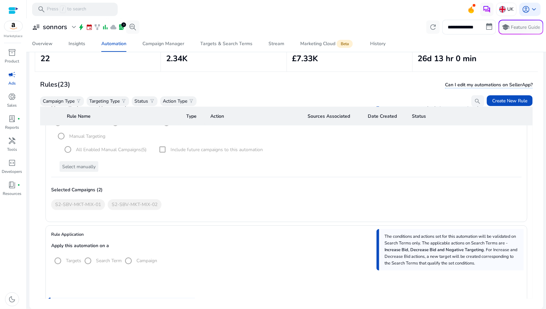
scroll to position [121, 0]
